Goal: Information Seeking & Learning: Learn about a topic

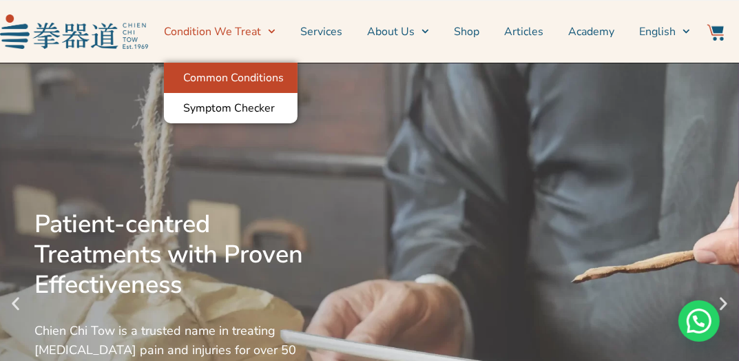
click at [258, 72] on link "Common Conditions" at bounding box center [231, 78] width 134 height 30
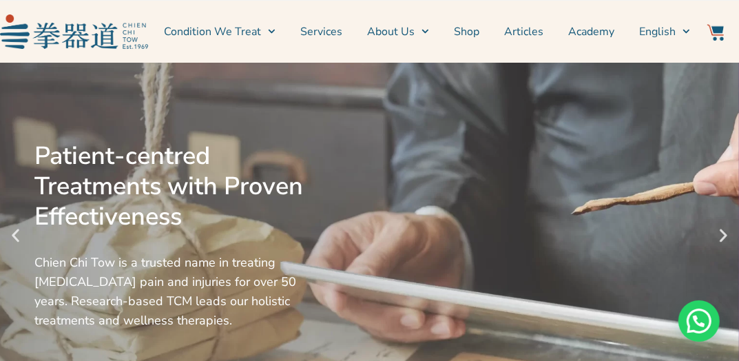
scroll to position [137, 0]
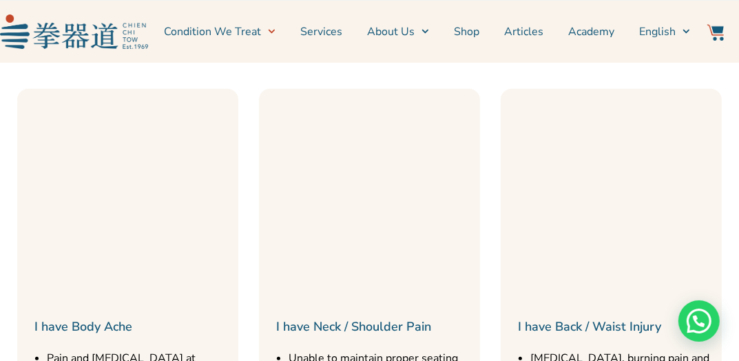
scroll to position [826, 0]
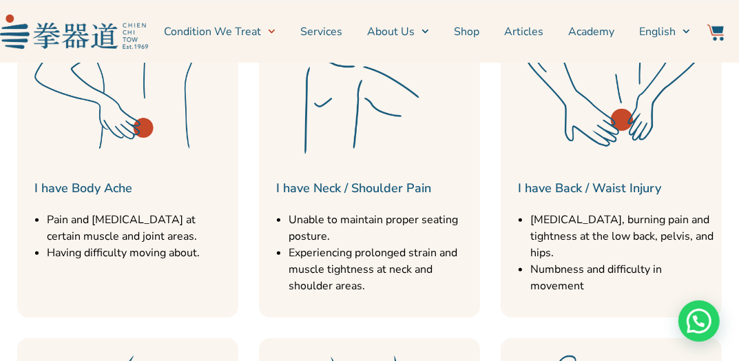
click at [127, 130] on img at bounding box center [127, 60] width 207 height 207
click at [107, 96] on img at bounding box center [127, 60] width 207 height 207
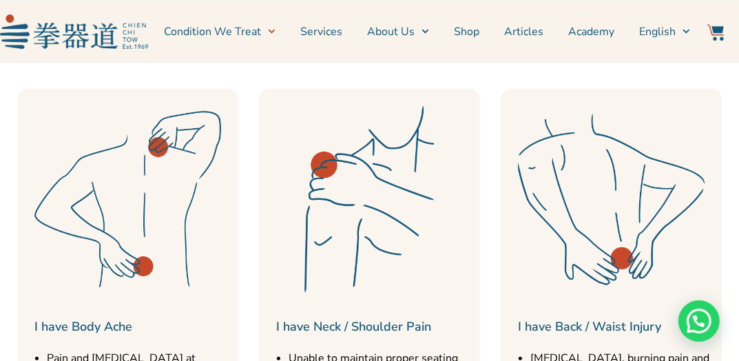
scroll to position [619, 0]
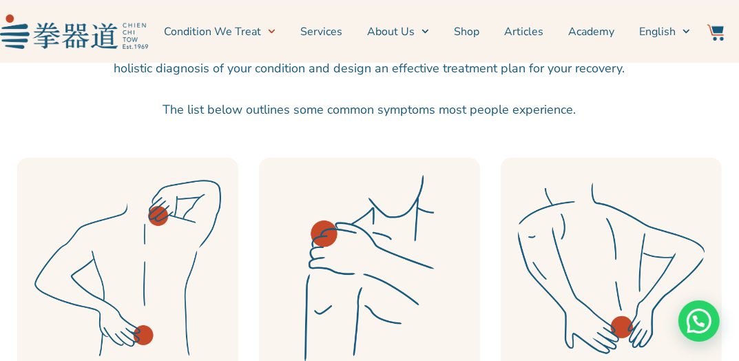
click at [166, 214] on img at bounding box center [127, 268] width 207 height 207
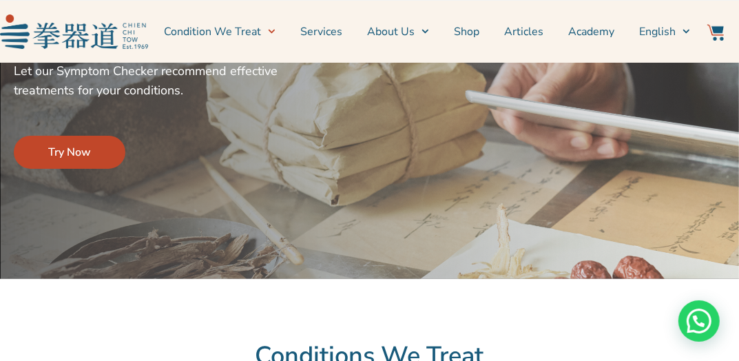
scroll to position [0, 0]
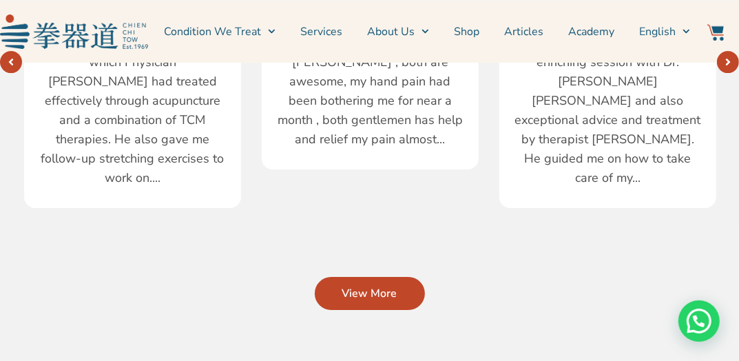
scroll to position [3168, 0]
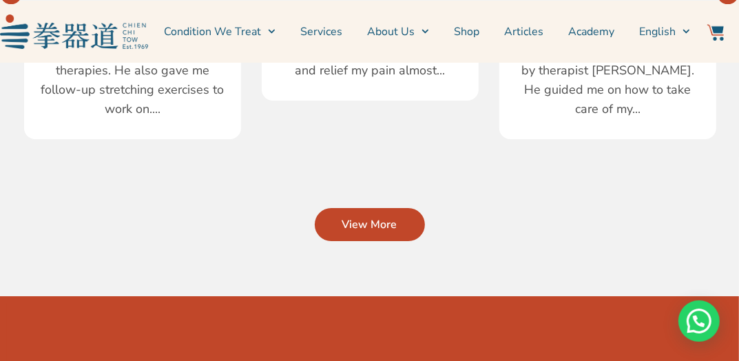
click at [393, 216] on span "View More" at bounding box center [369, 224] width 55 height 17
